Goal: Information Seeking & Learning: Learn about a topic

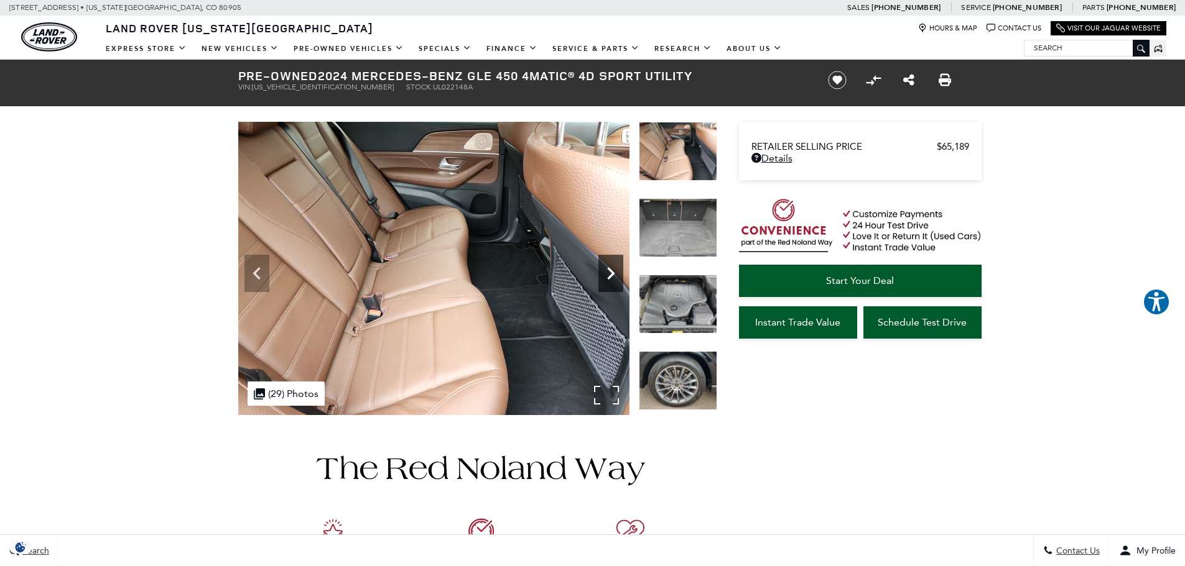
click at [612, 270] on icon "Next" at bounding box center [610, 273] width 25 height 25
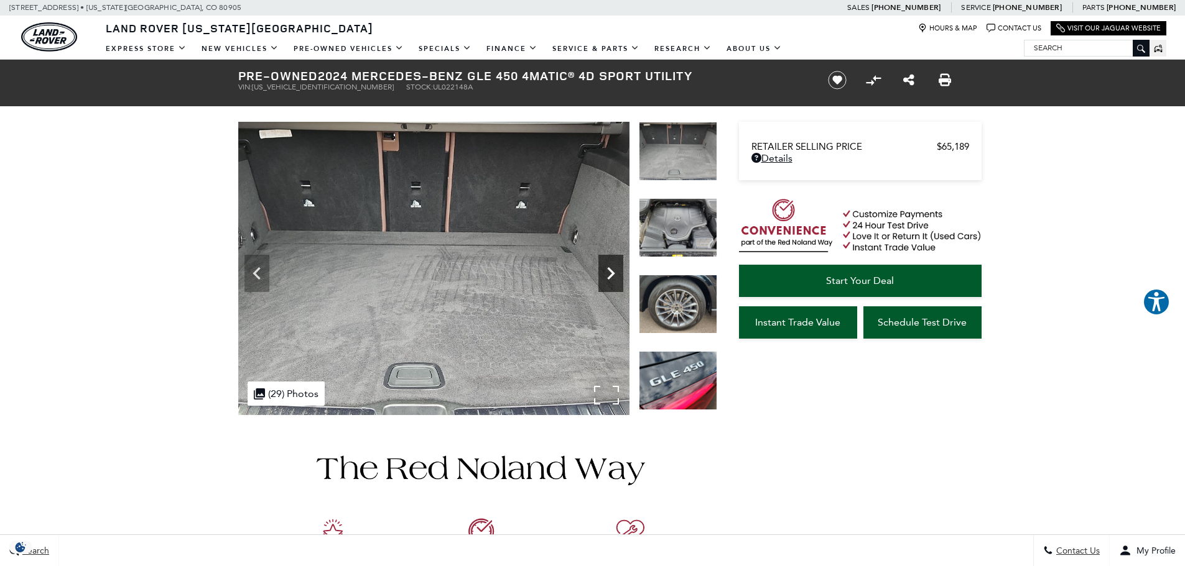
click at [612, 270] on icon "Next" at bounding box center [610, 273] width 25 height 25
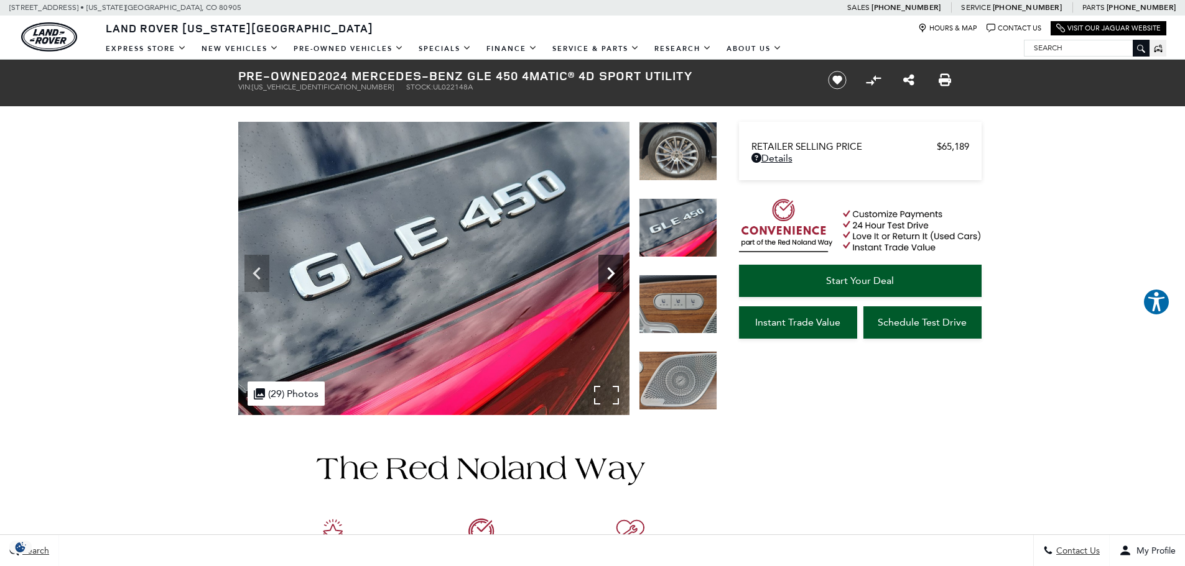
click at [612, 270] on icon "Next" at bounding box center [610, 273] width 25 height 25
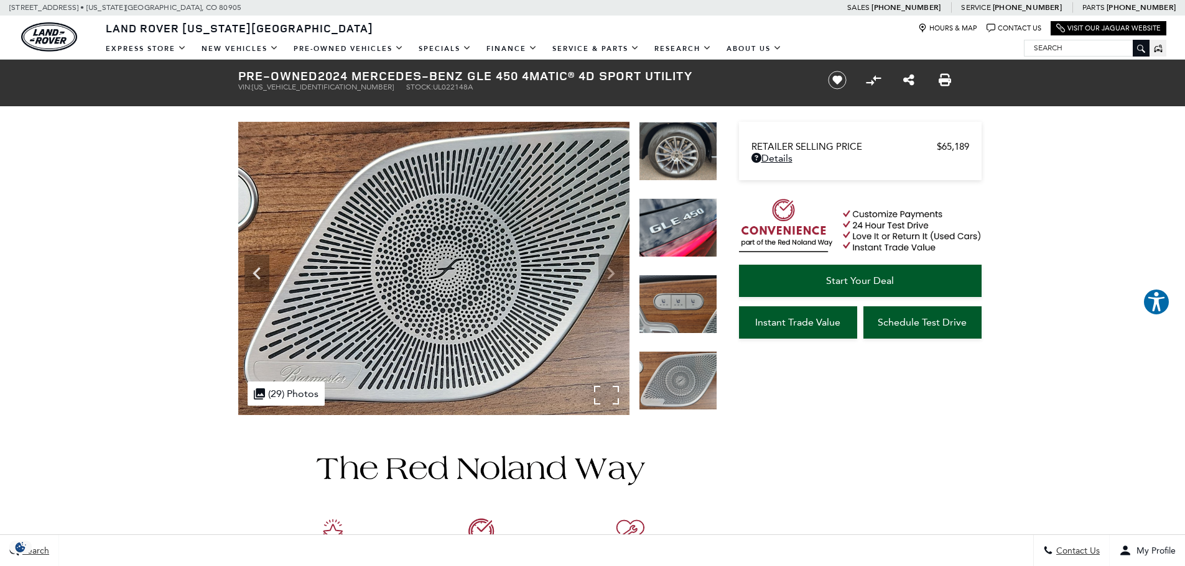
click at [612, 270] on img at bounding box center [433, 268] width 391 height 293
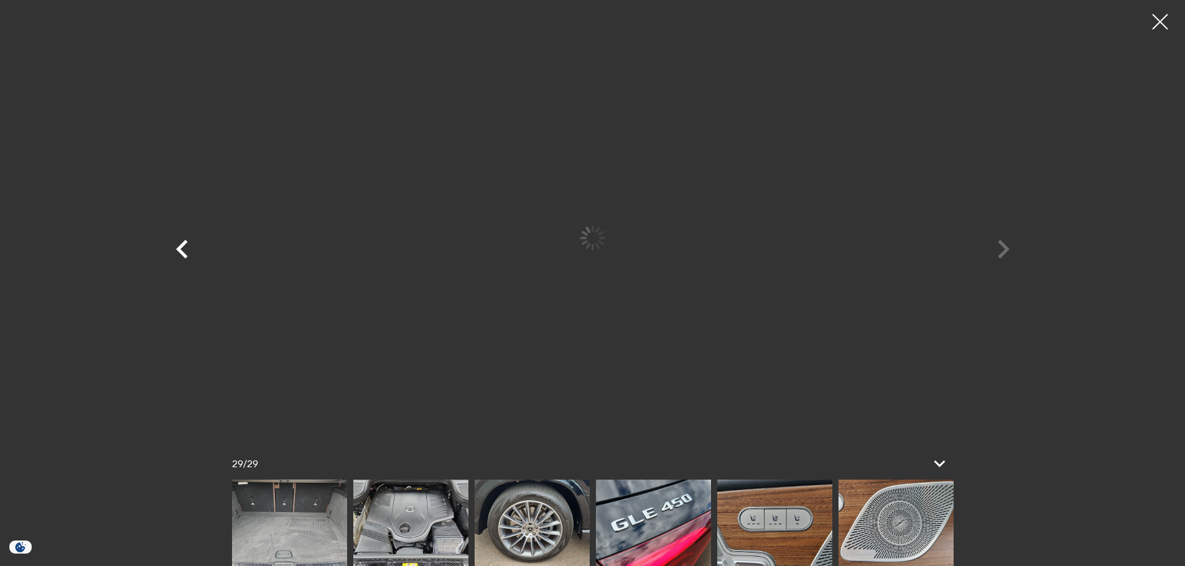
click at [186, 257] on icon "Previous" at bounding box center [182, 249] width 12 height 19
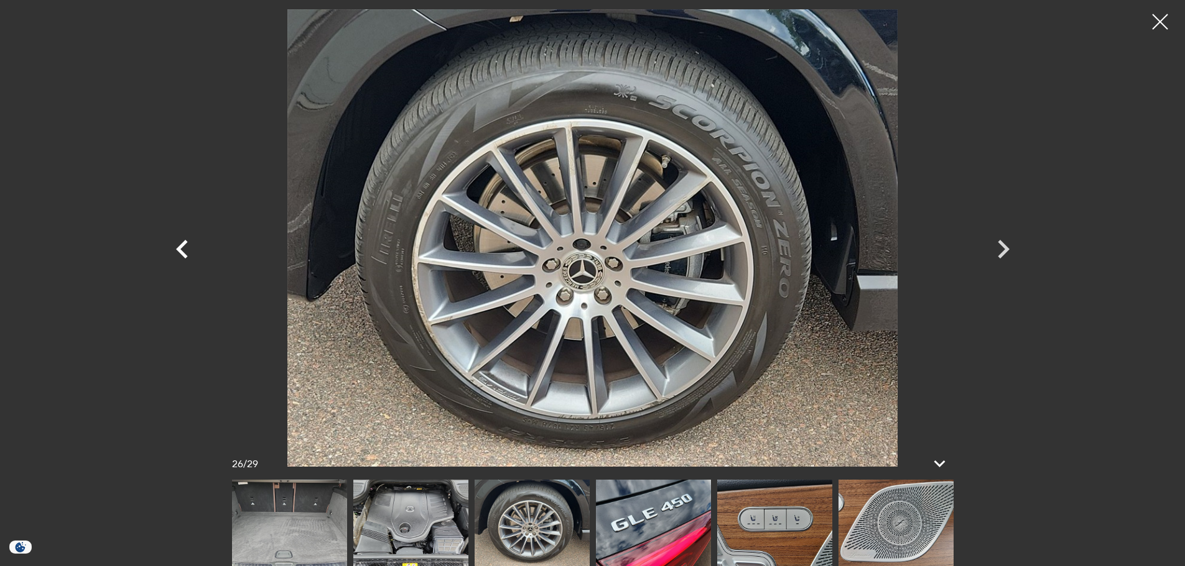
click at [186, 257] on icon "Previous" at bounding box center [182, 249] width 12 height 19
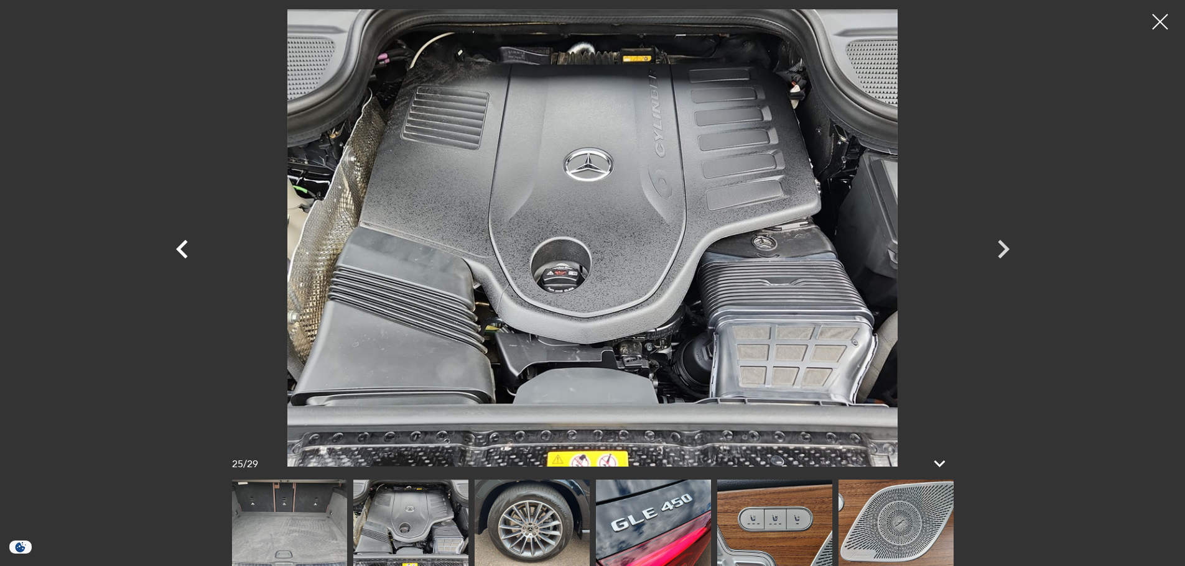
click at [186, 257] on icon "Previous" at bounding box center [182, 249] width 12 height 19
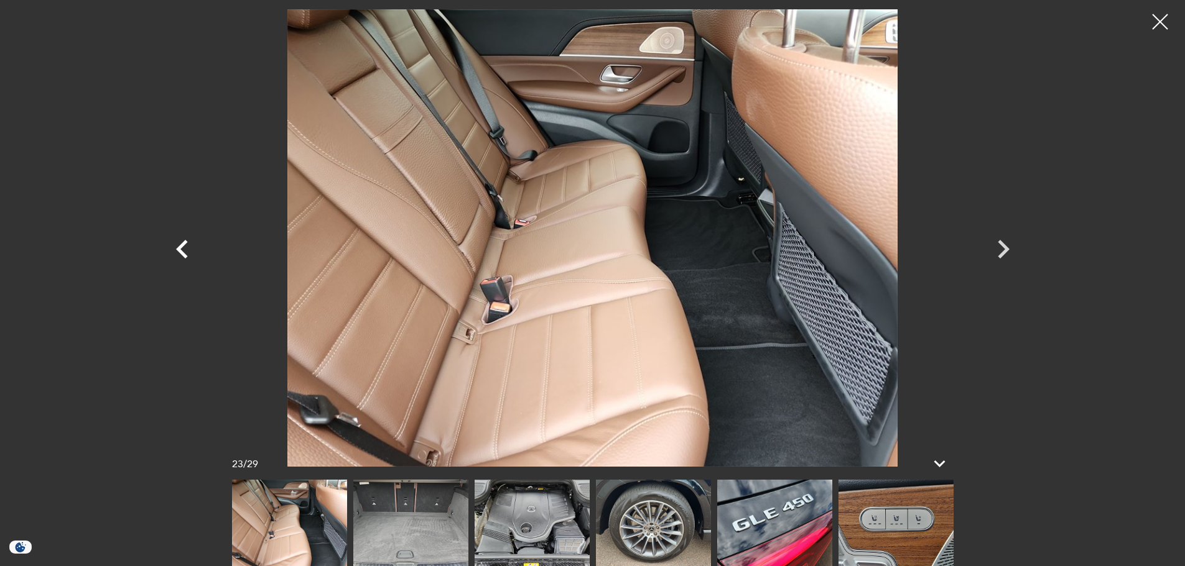
click at [186, 257] on icon "Previous" at bounding box center [182, 249] width 12 height 19
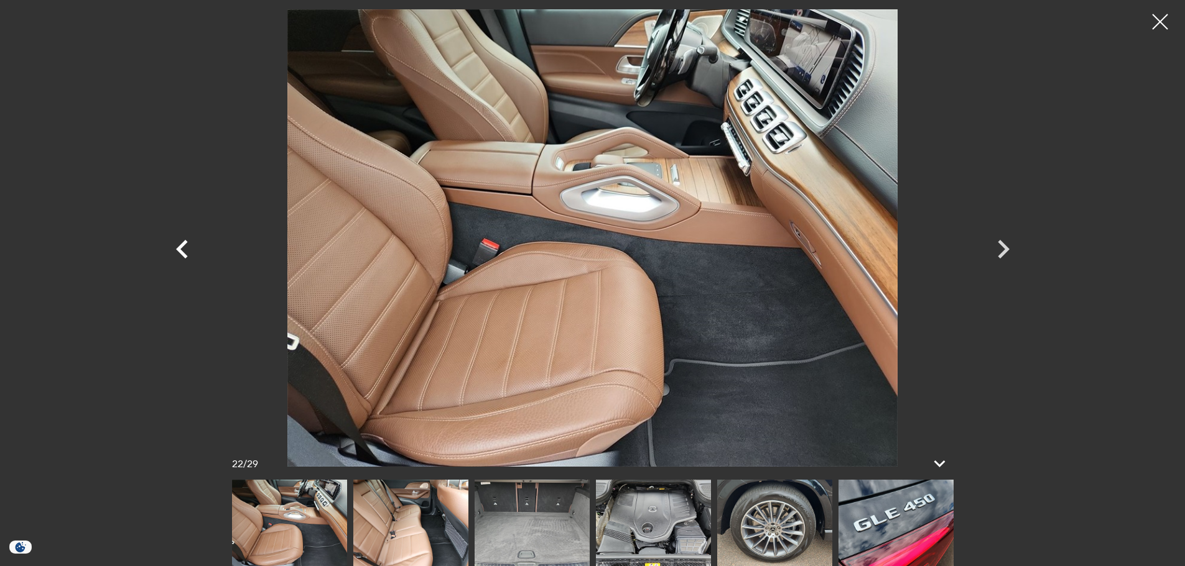
click at [186, 257] on icon "Previous" at bounding box center [182, 249] width 12 height 19
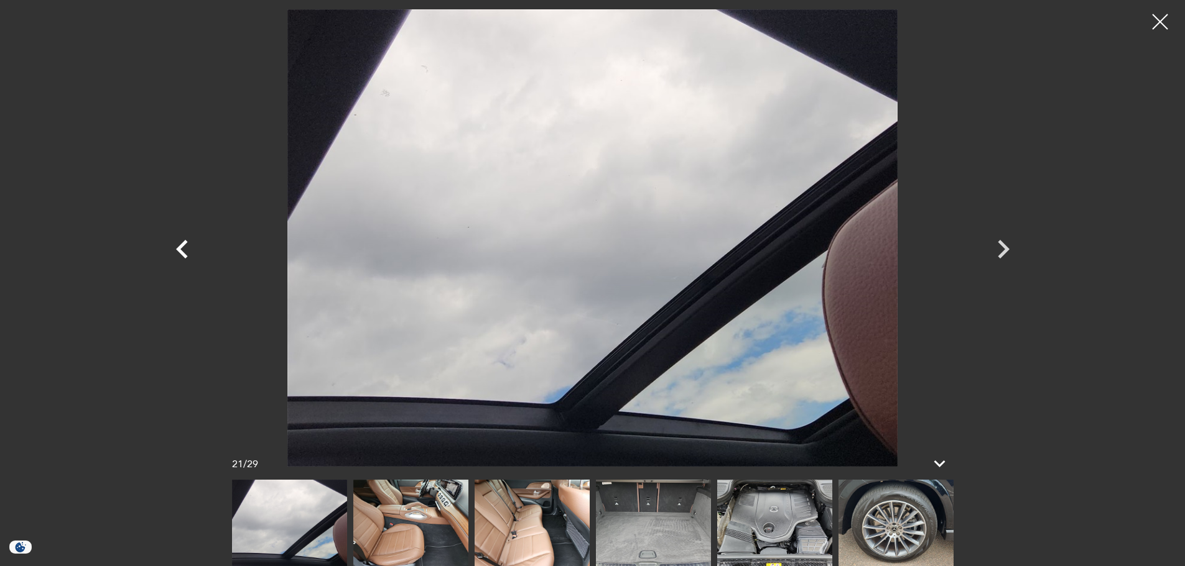
click at [186, 257] on icon "Previous" at bounding box center [182, 249] width 12 height 19
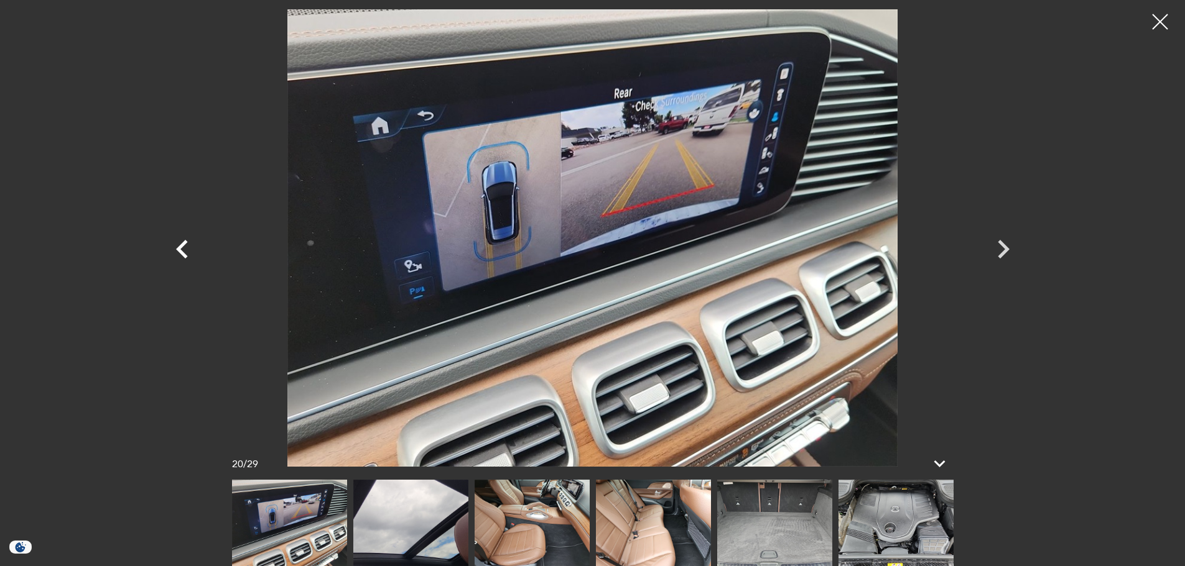
click at [186, 257] on icon "Previous" at bounding box center [182, 249] width 12 height 19
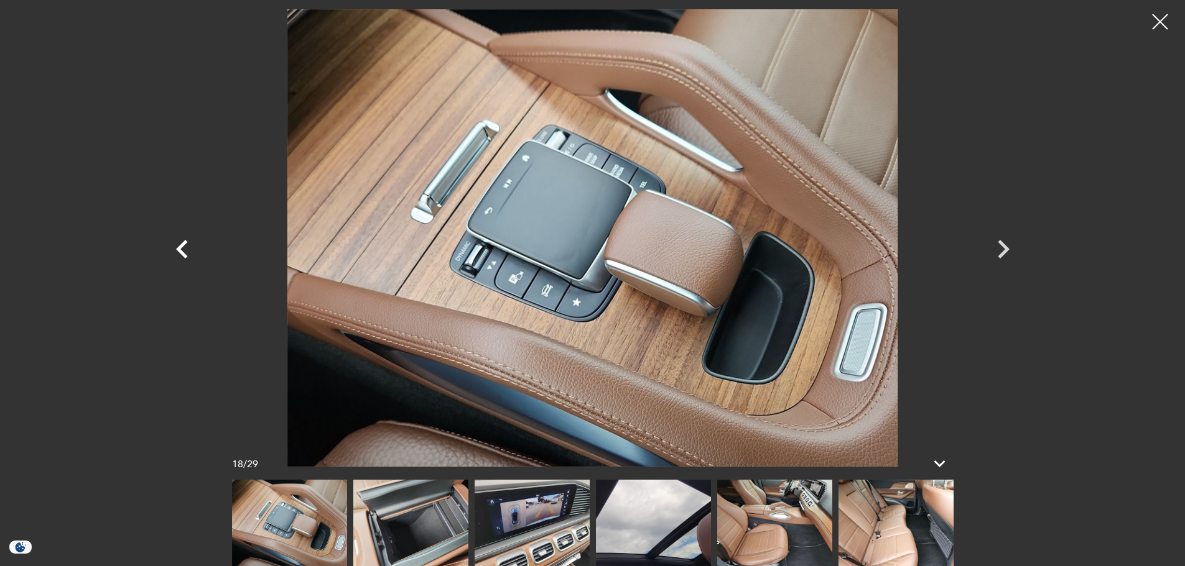
click at [186, 257] on icon "Previous" at bounding box center [182, 249] width 12 height 19
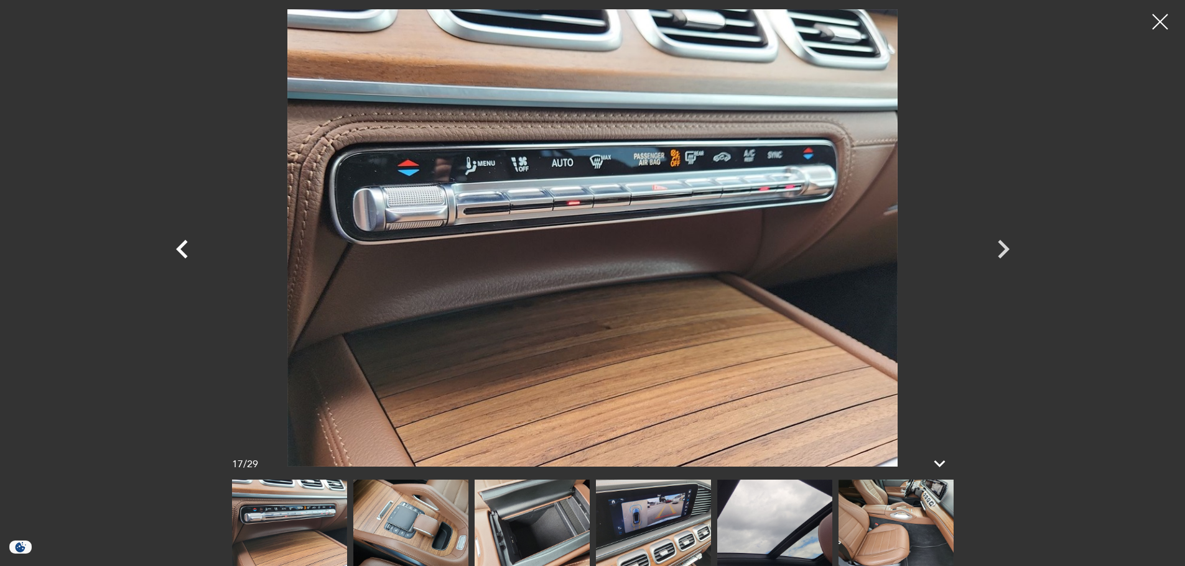
click at [186, 257] on icon "Previous" at bounding box center [182, 249] width 12 height 19
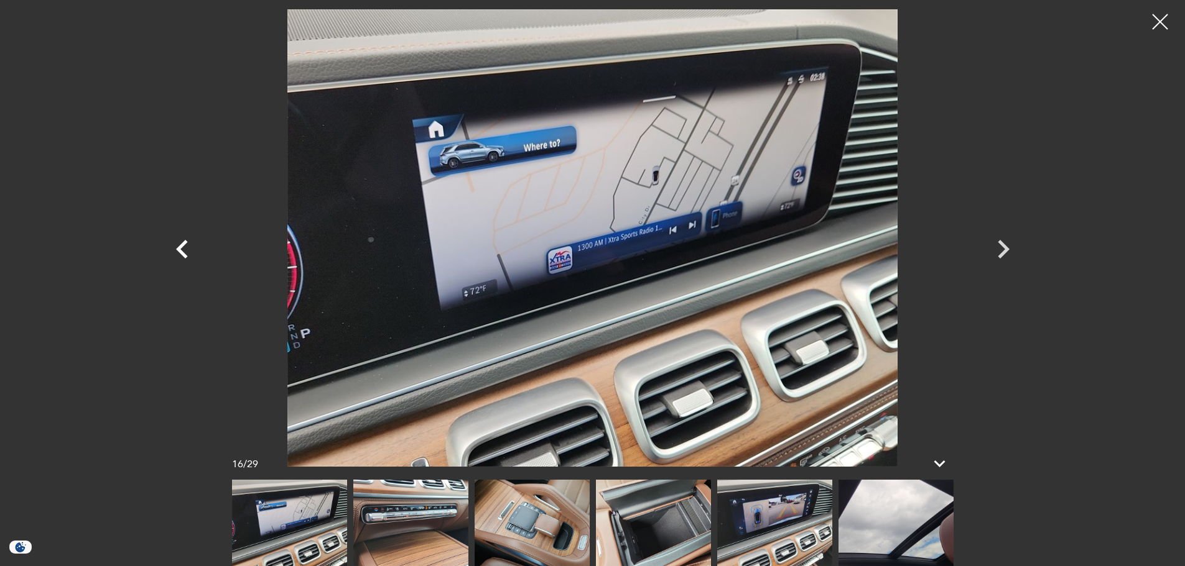
click at [186, 257] on icon "Previous" at bounding box center [182, 249] width 12 height 19
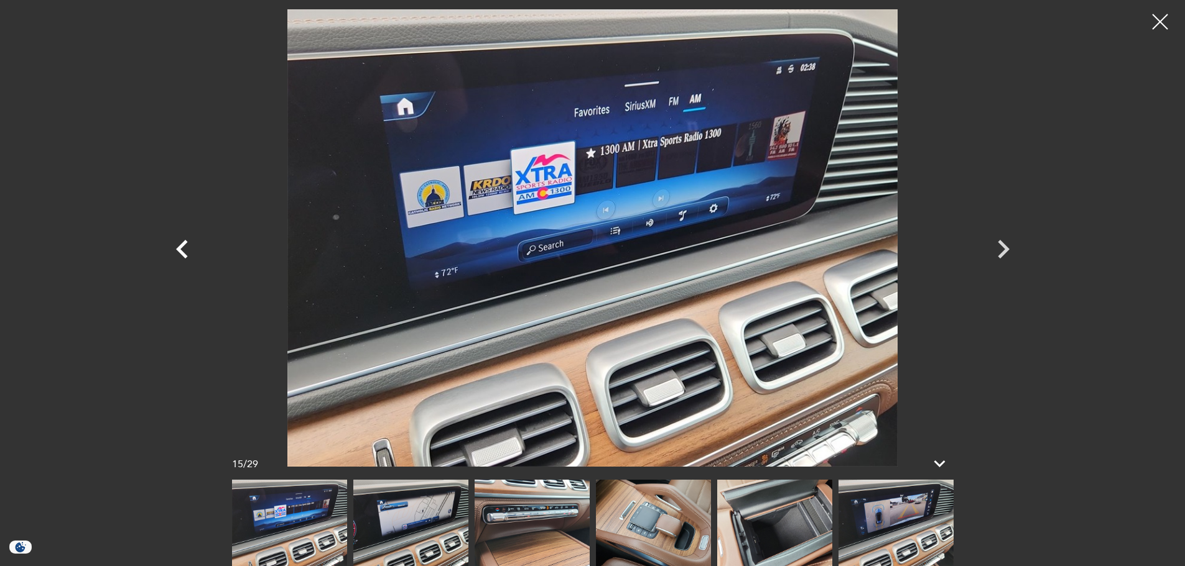
click at [186, 257] on icon "Previous" at bounding box center [182, 249] width 12 height 19
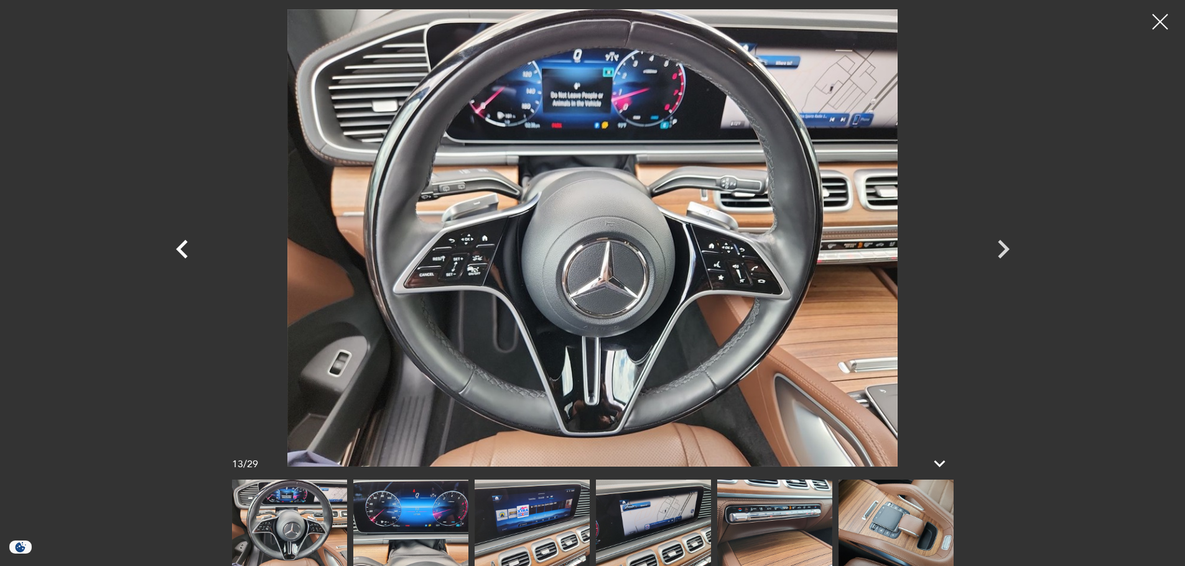
click at [186, 257] on icon "Previous" at bounding box center [182, 249] width 12 height 19
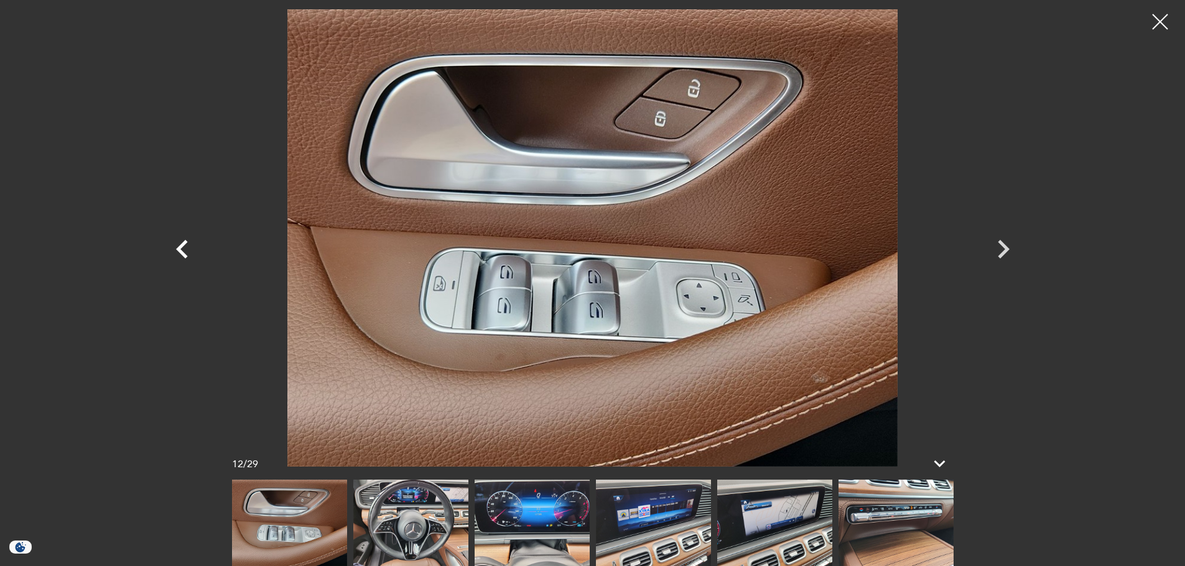
click at [186, 257] on icon "Previous" at bounding box center [182, 249] width 12 height 19
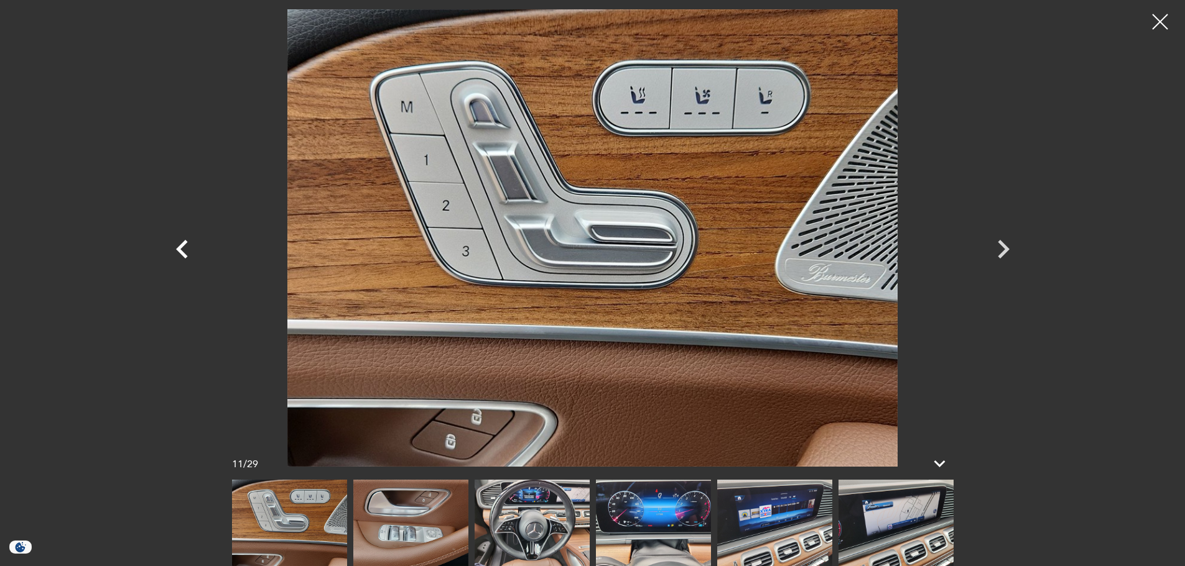
click at [186, 257] on icon "Previous" at bounding box center [182, 249] width 12 height 19
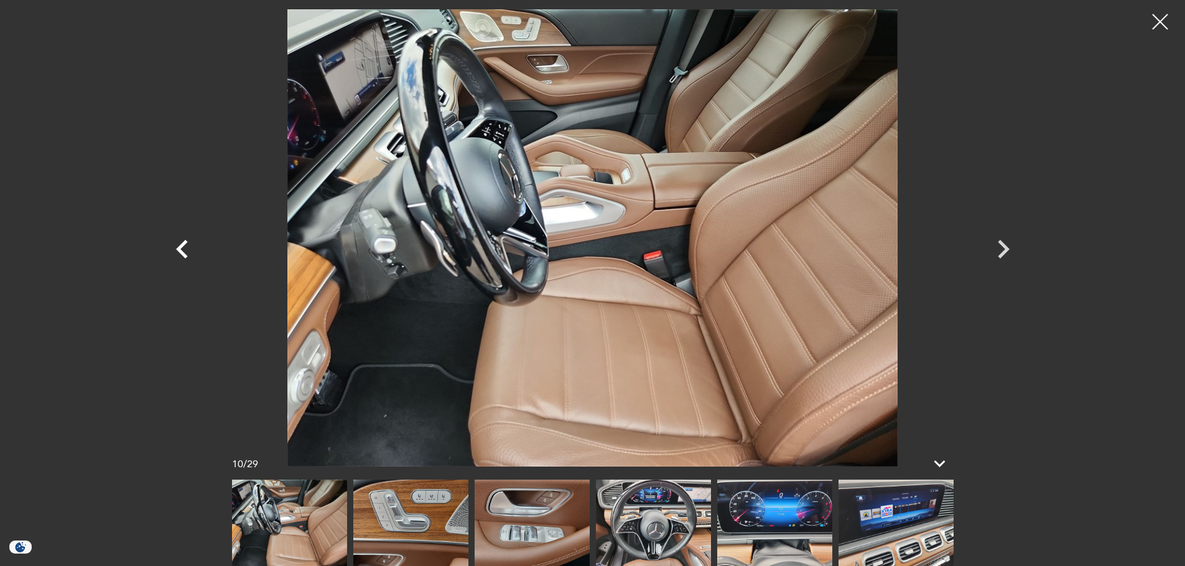
click at [186, 257] on icon "Previous" at bounding box center [182, 249] width 12 height 19
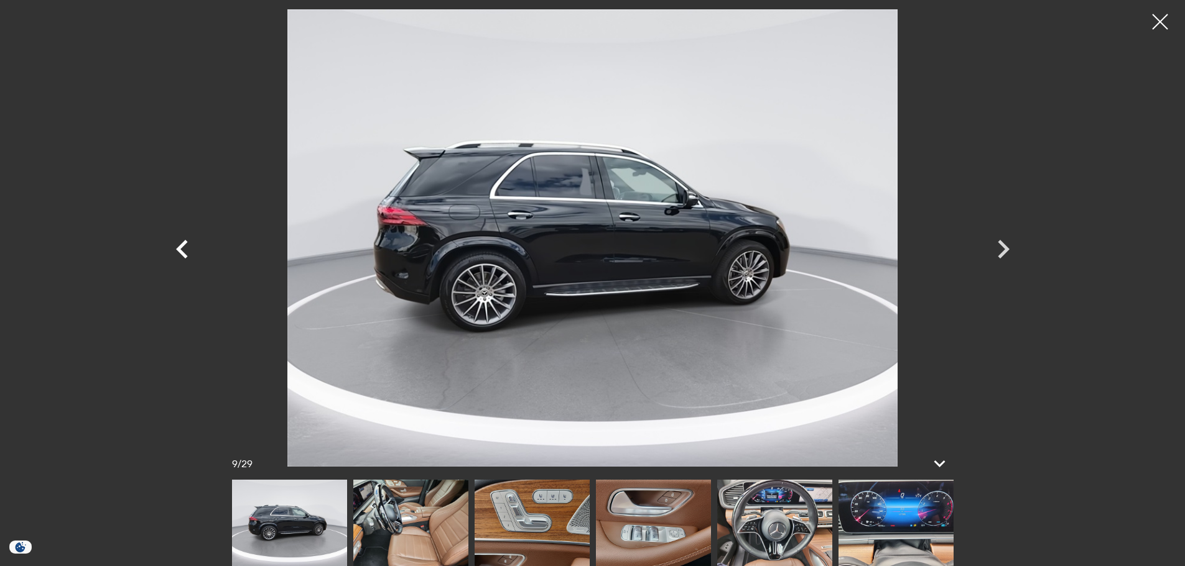
click at [186, 257] on icon "Previous" at bounding box center [182, 249] width 12 height 19
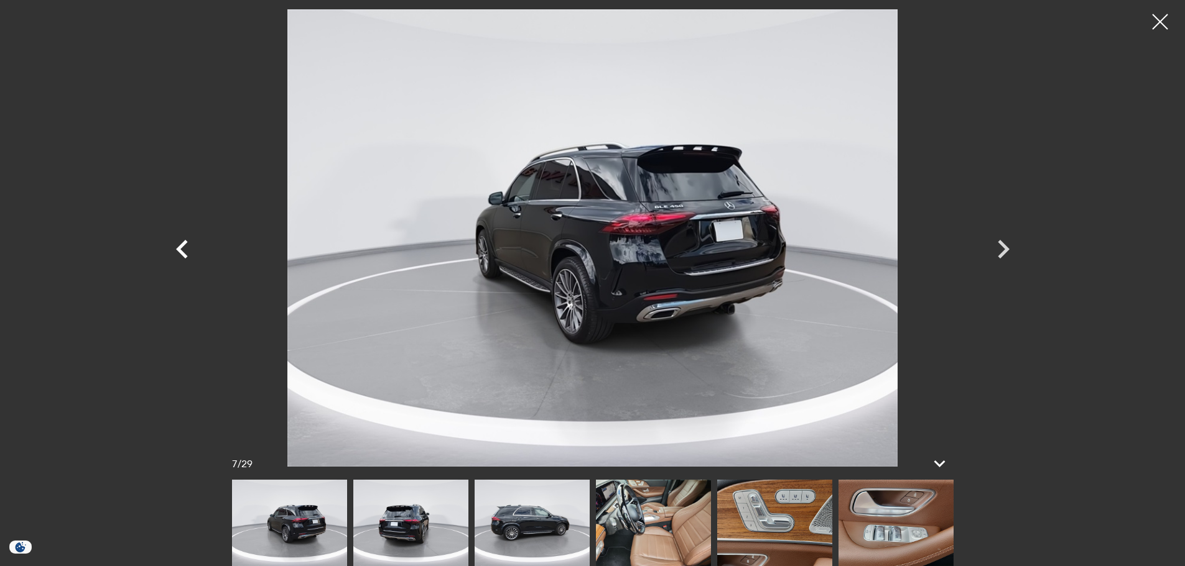
click at [186, 257] on icon "Previous" at bounding box center [182, 249] width 12 height 19
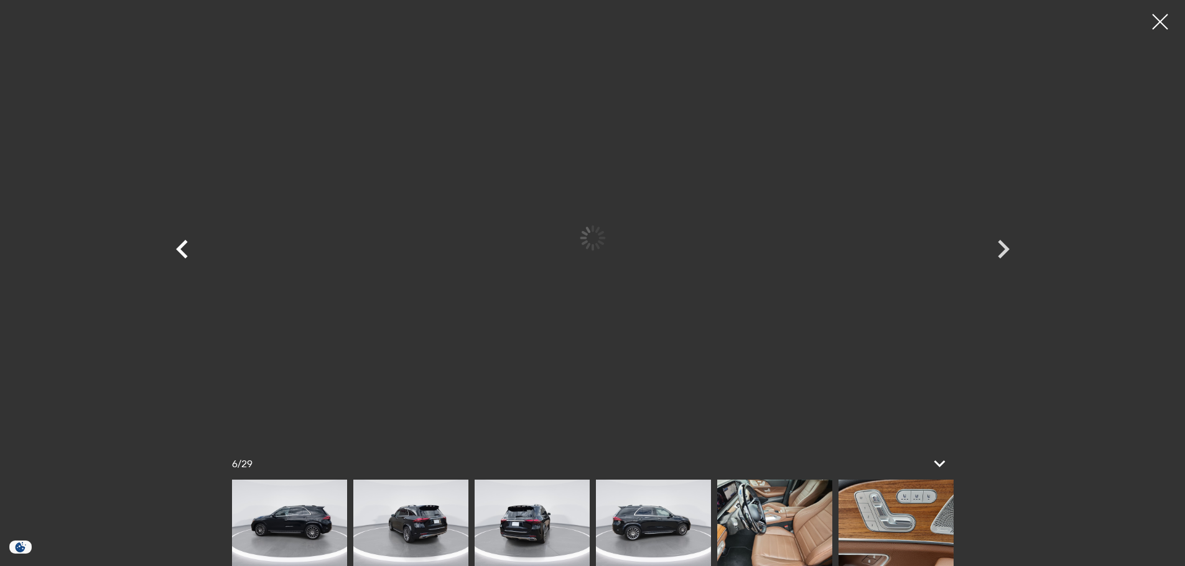
click at [186, 257] on icon "Previous" at bounding box center [182, 249] width 12 height 19
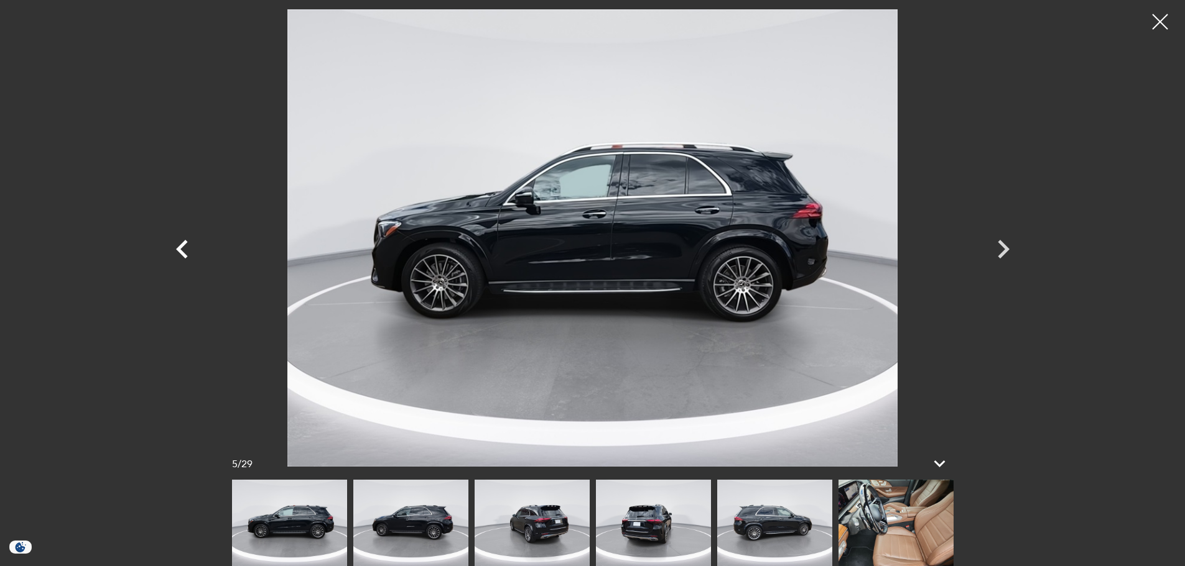
click at [186, 257] on icon "Previous" at bounding box center [182, 249] width 12 height 19
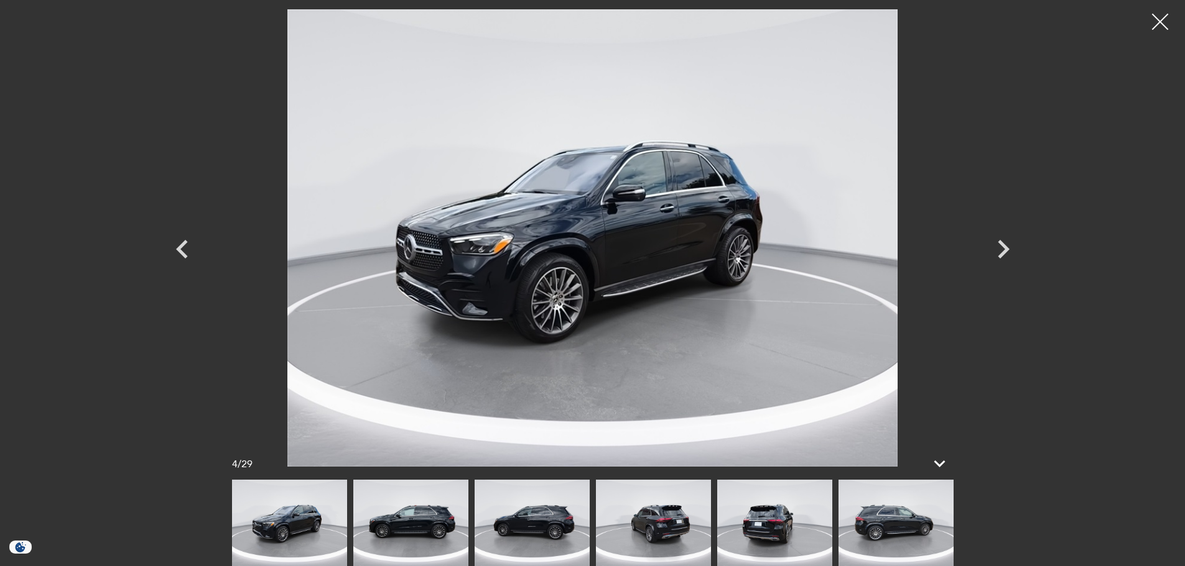
click at [1154, 11] on div at bounding box center [1160, 22] width 33 height 33
